Goal: Task Accomplishment & Management: Use online tool/utility

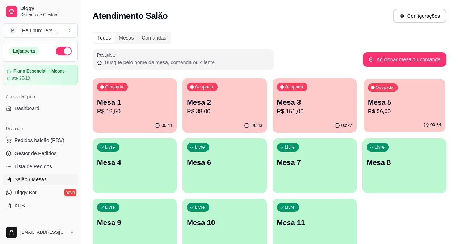
click at [368, 113] on p "R$ 56,00" at bounding box center [404, 111] width 73 height 8
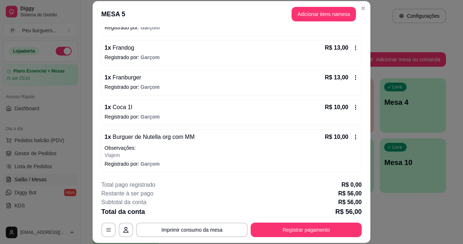
scroll to position [86, 0]
click at [184, 228] on button "Imprimir consumo da mesa" at bounding box center [192, 229] width 112 height 14
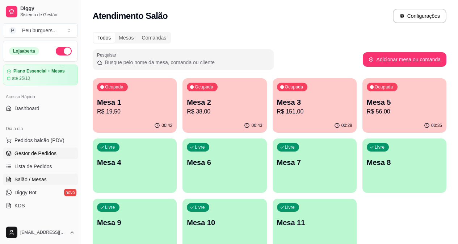
click at [36, 152] on span "Gestor de Pedidos" at bounding box center [35, 152] width 42 height 7
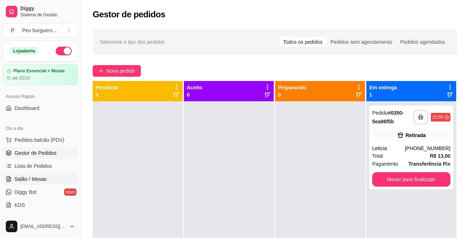
click at [36, 179] on span "Salão / Mesas" at bounding box center [30, 179] width 32 height 7
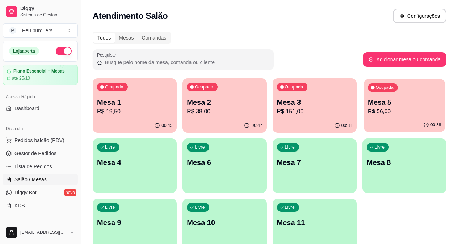
click at [368, 105] on p "Mesa 5" at bounding box center [404, 102] width 73 height 10
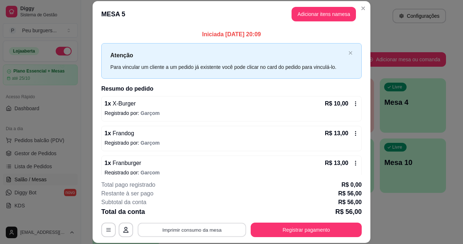
click at [156, 229] on button "Imprimir consumo da mesa" at bounding box center [192, 229] width 109 height 14
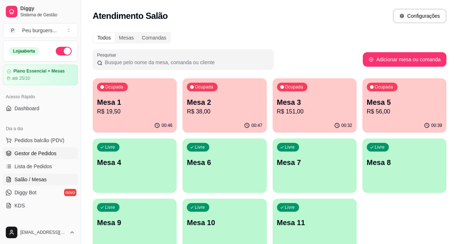
click at [14, 147] on link "Gestor de Pedidos" at bounding box center [40, 153] width 75 height 12
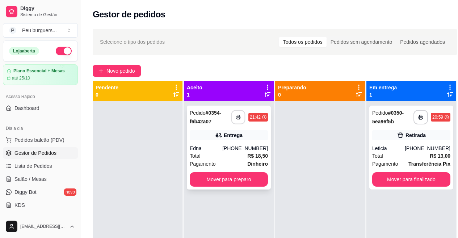
click at [236, 120] on button "button" at bounding box center [238, 117] width 14 height 14
click at [245, 177] on button "Mover para preparo" at bounding box center [229, 179] width 78 height 14
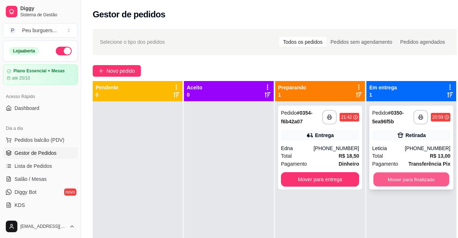
click at [419, 179] on button "Mover para finalizado" at bounding box center [411, 180] width 76 height 14
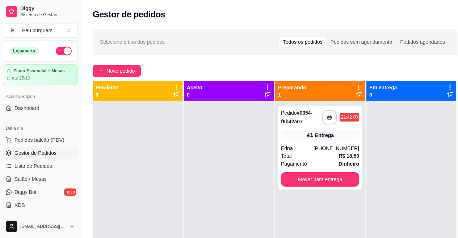
drag, startPoint x: 82, startPoint y: 97, endPoint x: 82, endPoint y: 120, distance: 22.8
click at [82, 120] on button "Toggle Sidebar" at bounding box center [81, 119] width 6 height 238
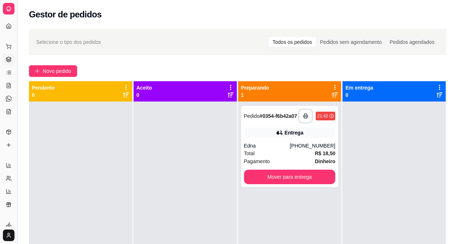
click at [14, 81] on button "Toggle Sidebar" at bounding box center [17, 122] width 6 height 244
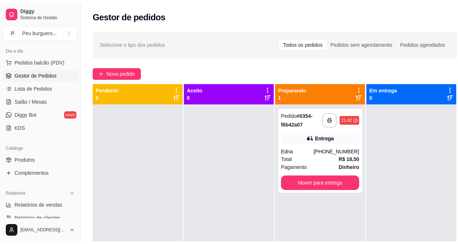
scroll to position [81, 0]
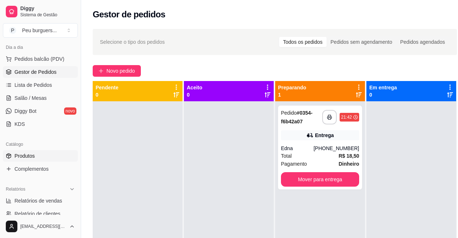
click at [41, 155] on link "Produtos" at bounding box center [40, 156] width 75 height 12
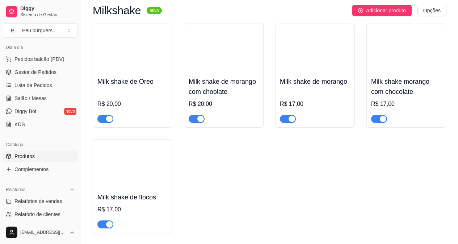
scroll to position [318, 0]
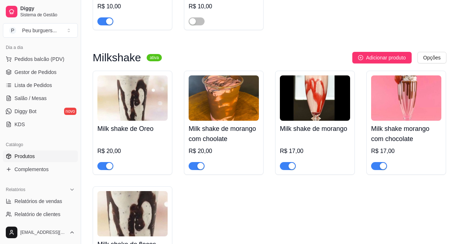
click at [378, 165] on button "button" at bounding box center [379, 166] width 16 height 8
click at [284, 165] on span "button" at bounding box center [288, 166] width 16 height 8
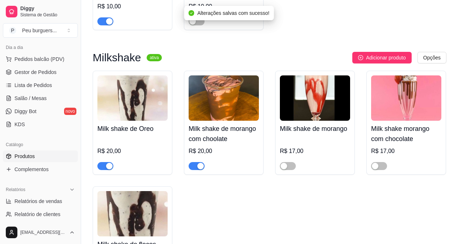
click at [199, 165] on div "button" at bounding box center [200, 165] width 7 height 7
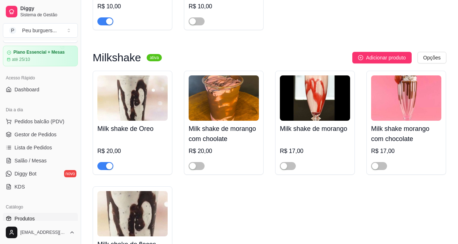
scroll to position [0, 0]
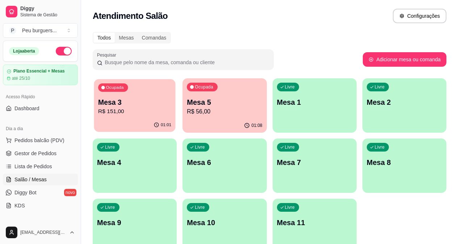
click at [114, 109] on p "R$ 151,00" at bounding box center [134, 111] width 73 height 8
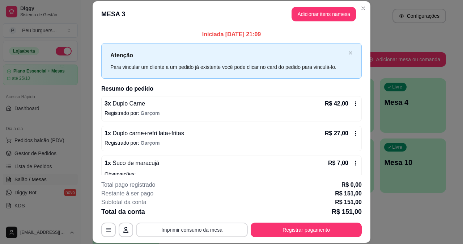
click at [205, 232] on button "Imprimir consumo da mesa" at bounding box center [192, 229] width 112 height 14
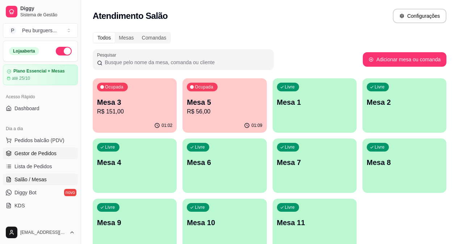
click at [44, 151] on span "Gestor de Pedidos" at bounding box center [35, 152] width 42 height 7
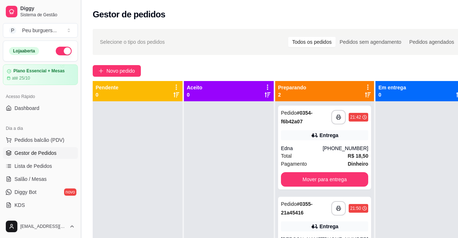
drag, startPoint x: 78, startPoint y: 101, endPoint x: 82, endPoint y: 115, distance: 14.2
click at [82, 115] on button "Toggle Sidebar" at bounding box center [81, 119] width 6 height 238
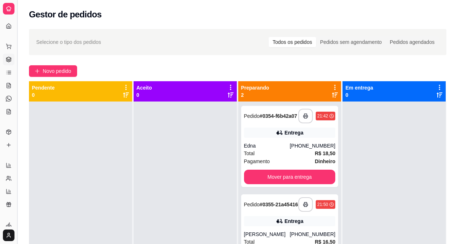
click at [19, 97] on button "Toggle Sidebar" at bounding box center [17, 122] width 6 height 244
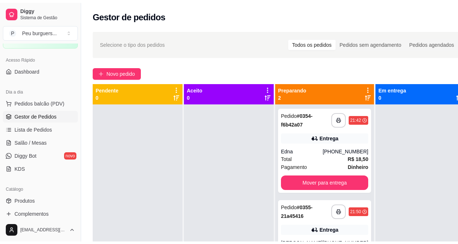
scroll to position [41, 0]
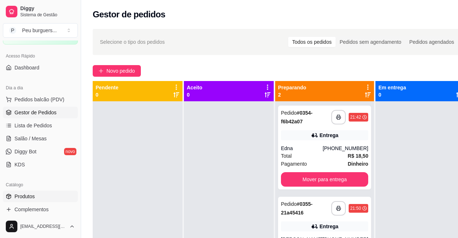
click at [35, 195] on link "Produtos" at bounding box center [40, 197] width 75 height 12
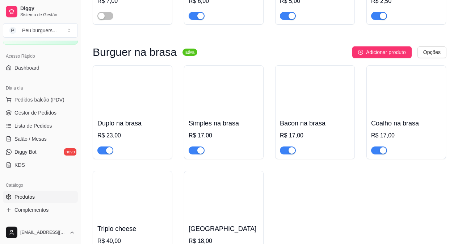
scroll to position [1952, 0]
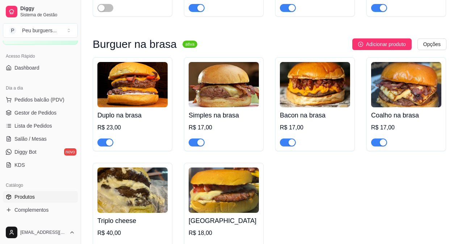
click at [286, 138] on span "button" at bounding box center [288, 142] width 16 height 8
click at [382, 139] on div "button" at bounding box center [383, 142] width 7 height 7
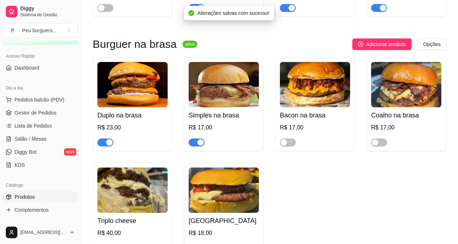
click at [197, 139] on button "button" at bounding box center [197, 142] width 16 height 8
click at [100, 138] on span "button" at bounding box center [105, 142] width 16 height 8
click at [105, 243] on div at bounding box center [105, 247] width 16 height 9
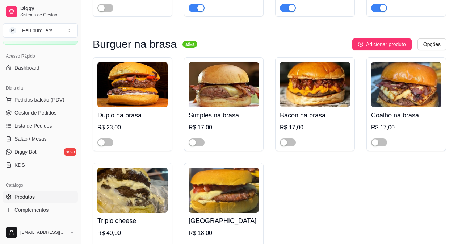
scroll to position [1991, 0]
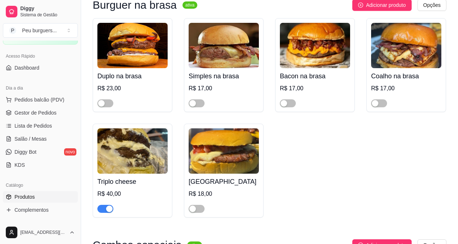
click at [107, 205] on div "button" at bounding box center [109, 208] width 7 height 7
click at [30, 108] on link "Gestor de Pedidos" at bounding box center [40, 113] width 75 height 12
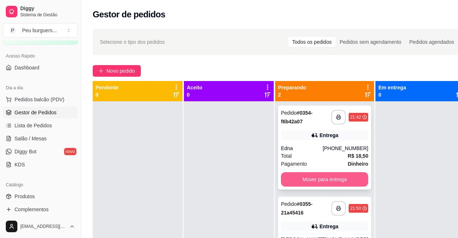
click at [329, 179] on button "Mover para entrega" at bounding box center [324, 179] width 87 height 14
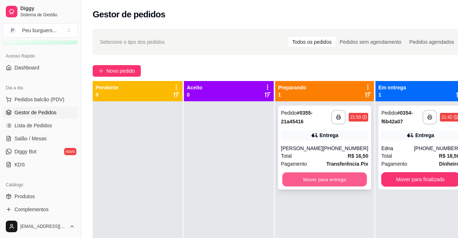
click at [329, 177] on button "Mover para entrega" at bounding box center [324, 180] width 85 height 14
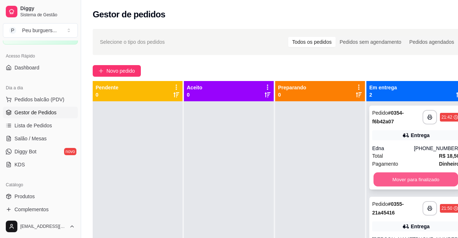
click at [402, 178] on button "Mover para finalizado" at bounding box center [415, 180] width 85 height 14
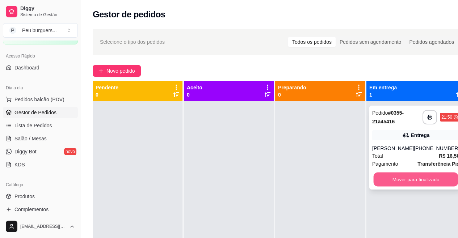
click at [402, 180] on button "Mover para finalizado" at bounding box center [415, 180] width 85 height 14
